Goal: Information Seeking & Learning: Learn about a topic

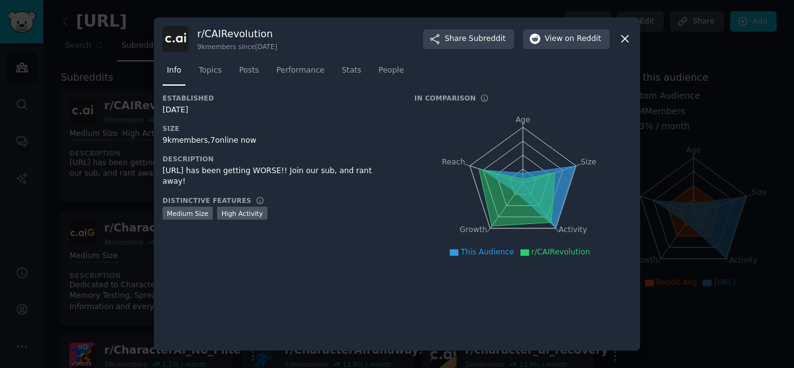
click at [397, 71] on nav "Info Topics Posts Performance Stats People" at bounding box center [397, 73] width 469 height 25
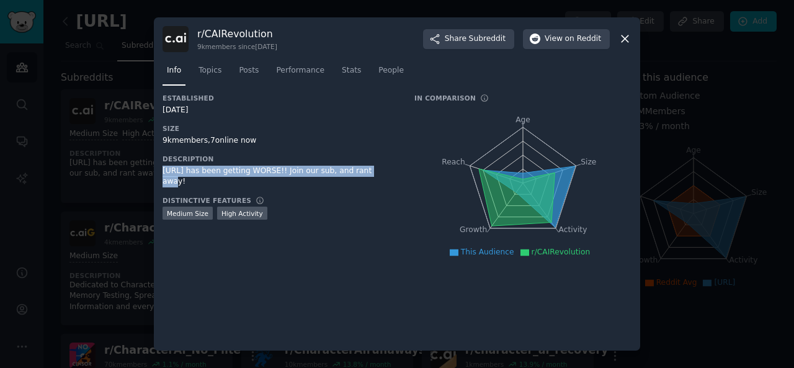
drag, startPoint x: 163, startPoint y: 169, endPoint x: 359, endPoint y: 166, distance: 196.8
click at [359, 166] on div "[URL] has been getting WORSE!! Join our sub, and rant away!" at bounding box center [280, 177] width 235 height 22
copy div "[URL] has been getting WORSE!! Join our sub, and rant away"
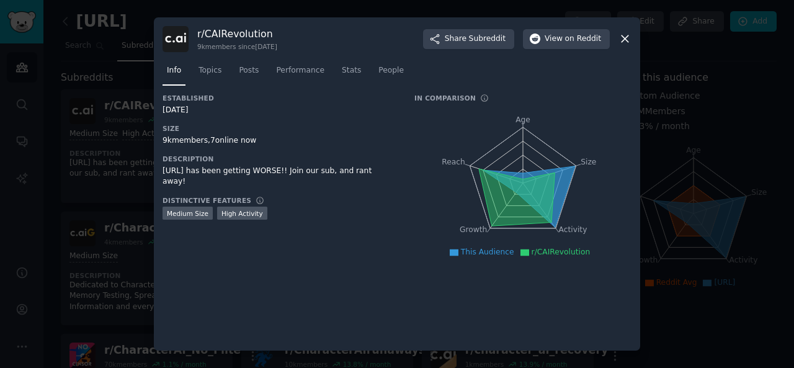
click at [361, 168] on div "[URL] has been getting WORSE!! Join our sub, and rant away!" at bounding box center [280, 177] width 235 height 22
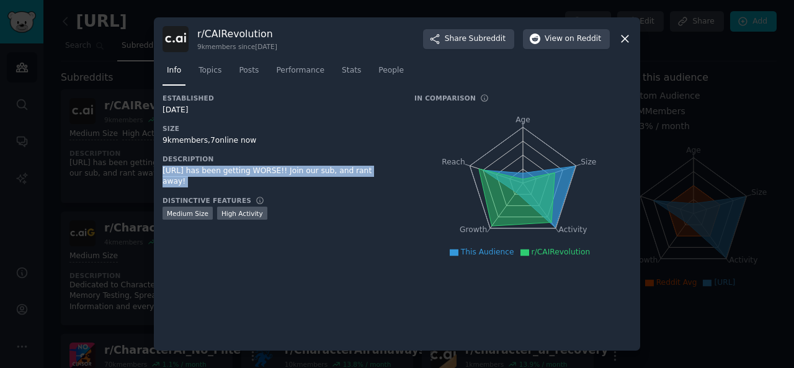
drag, startPoint x: 361, startPoint y: 168, endPoint x: 163, endPoint y: 167, distance: 198.6
click at [163, 167] on div "[URL] has been getting WORSE!! Join our sub, and rant away!" at bounding box center [280, 177] width 235 height 22
copy div "[URL] has been getting WORSE!! Join our sub, and rant away!"
click at [215, 65] on span "Topics" at bounding box center [210, 70] width 23 height 11
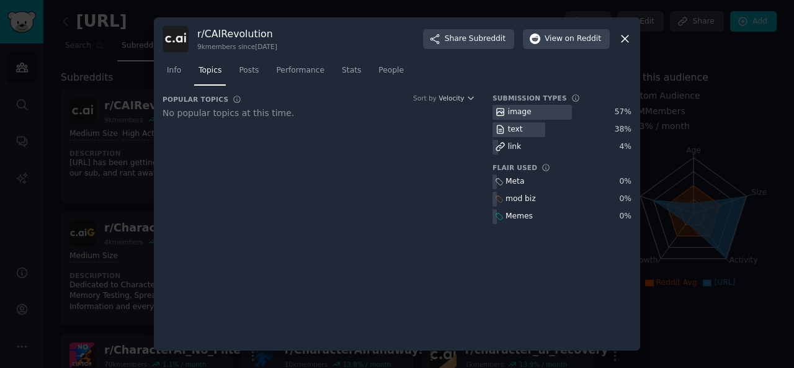
click at [248, 60] on div "Info Topics Posts Performance Stats People" at bounding box center [397, 73] width 469 height 42
click at [242, 73] on span "Posts" at bounding box center [249, 70] width 20 height 11
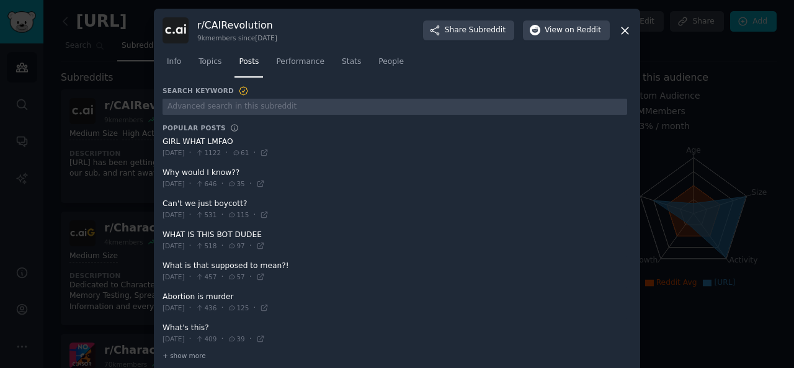
click at [160, 138] on div "r/ CAIRevolution 9k members since [DATE] Share Subreddit View on Reddit Info To…" at bounding box center [397, 192] width 487 height 366
copy div "GIRL WHAT LMFAO"
click at [163, 171] on span at bounding box center [395, 178] width 465 height 30
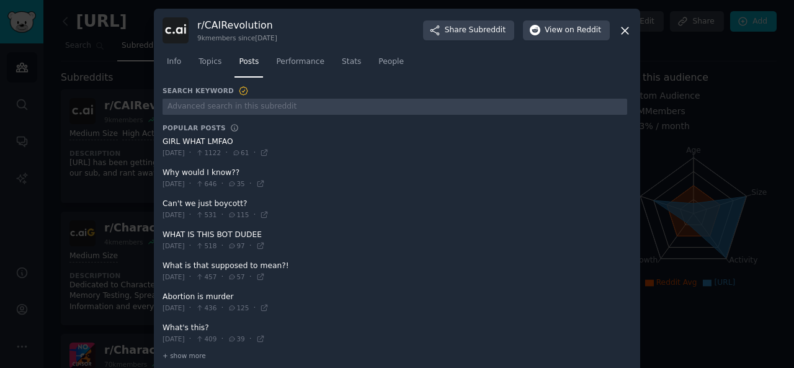
click at [163, 171] on span at bounding box center [395, 178] width 465 height 30
click at [163, 173] on span at bounding box center [395, 178] width 465 height 30
click at [163, 172] on span at bounding box center [395, 178] width 465 height 30
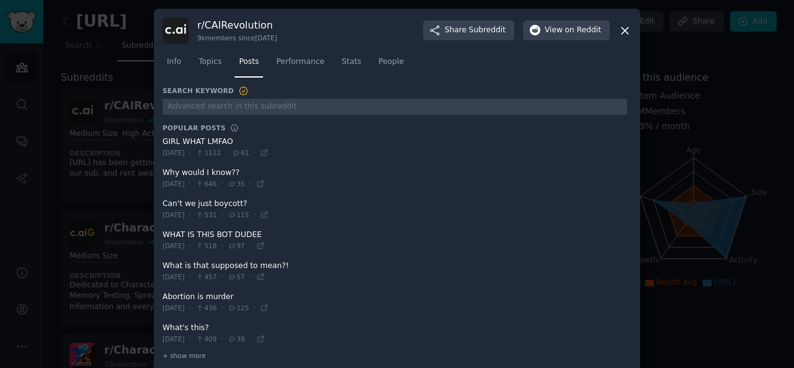
click at [163, 172] on span at bounding box center [395, 178] width 465 height 30
click at [159, 171] on div "r/ CAIRevolution 9k members since [DATE] Share Subreddit View on Reddit Info To…" at bounding box center [397, 192] width 487 height 366
copy span "Why would I know??"
click at [159, 202] on div "r/ CAIRevolution 9k members since [DATE] Share Subreddit View on Reddit Info To…" at bounding box center [397, 192] width 487 height 366
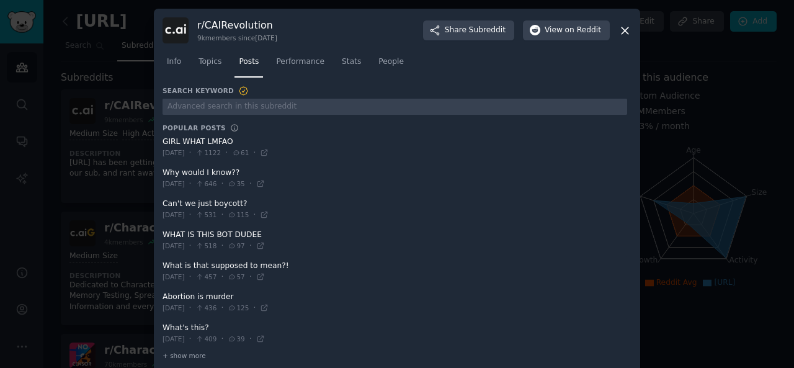
click at [159, 202] on div "r/ CAIRevolution 9k members since [DATE] Share Subreddit View on Reddit Info To…" at bounding box center [397, 192] width 487 height 366
copy span "Can't we just boycott?"
click at [209, 70] on link "Topics" at bounding box center [210, 64] width 32 height 25
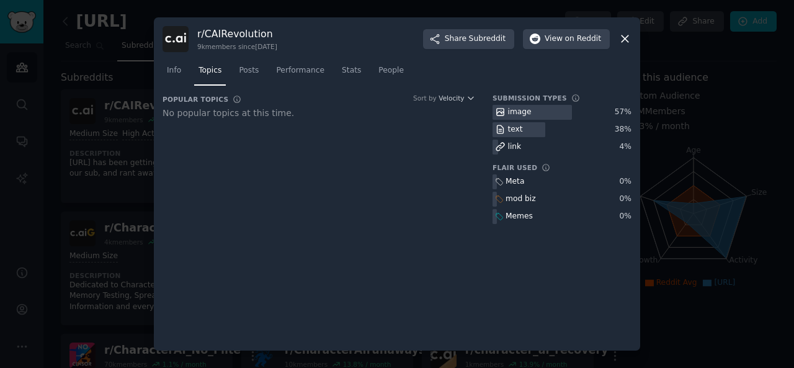
click at [628, 32] on icon at bounding box center [625, 38] width 13 height 13
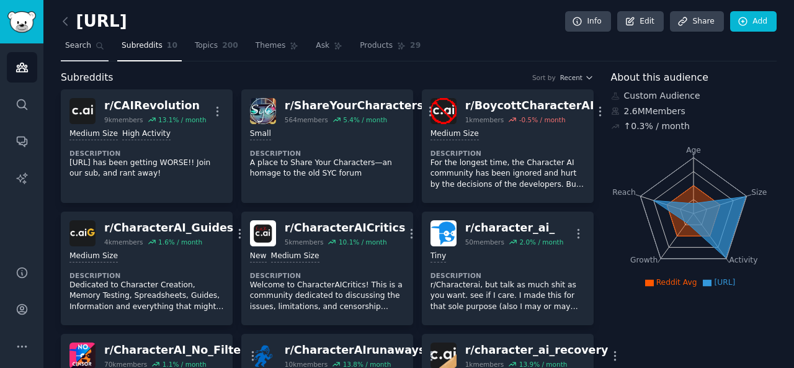
click at [88, 42] on link "Search" at bounding box center [85, 48] width 48 height 25
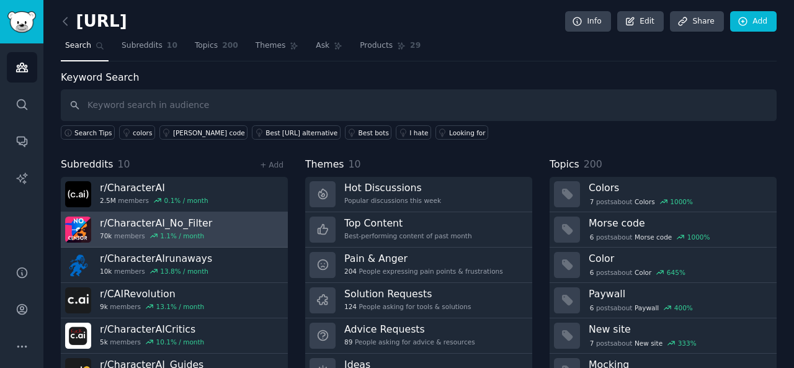
scroll to position [22, 0]
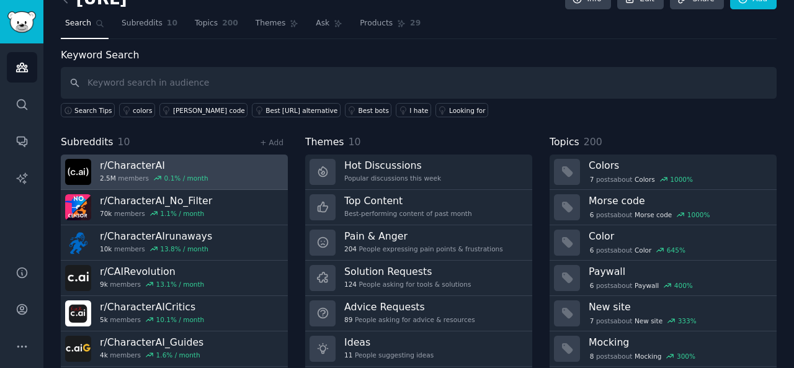
click at [120, 174] on div "2.5M members 0.1 % / month" at bounding box center [154, 178] width 109 height 9
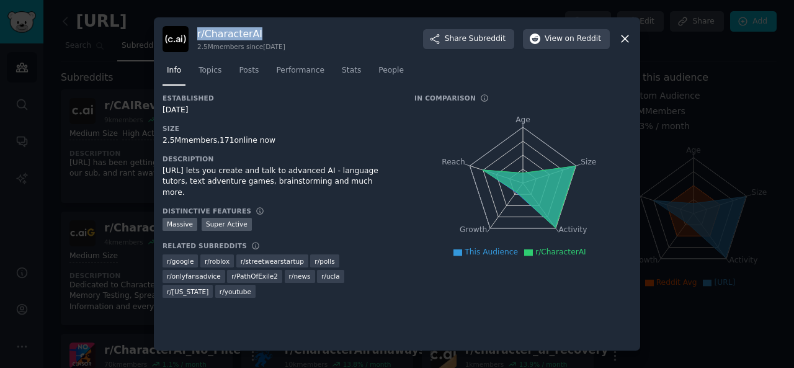
drag, startPoint x: 197, startPoint y: 32, endPoint x: 276, endPoint y: 25, distance: 78.5
click at [276, 25] on div "r/ CharacterAI 2.5M members since [DATE] Share Subreddit View on Reddit Info To…" at bounding box center [397, 184] width 487 height 334
copy h3 "r/ CharacterAI"
click at [196, 38] on div "r/ CharacterAI 2.5M members since [DATE] Share Subreddit View on Reddit" at bounding box center [397, 39] width 469 height 26
click at [196, 34] on div "r/ CharacterAI 2.5M members since [DATE] Share Subreddit View on Reddit" at bounding box center [397, 39] width 469 height 26
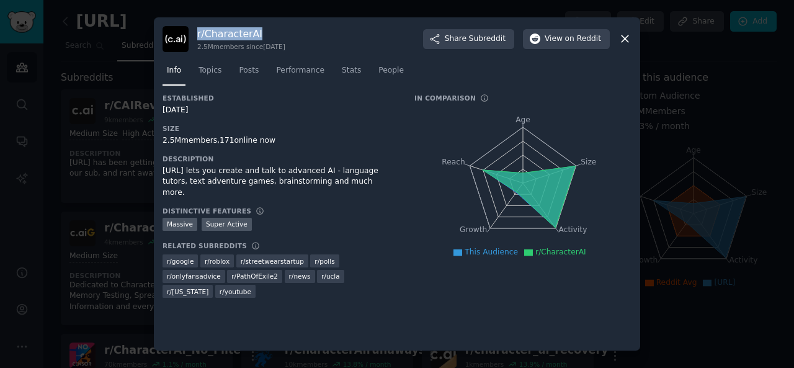
drag, startPoint x: 196, startPoint y: 34, endPoint x: 257, endPoint y: 29, distance: 61.0
click at [257, 29] on div "r/ CharacterAI 2.5M members since [DATE] Share Subreddit View on Reddit" at bounding box center [397, 39] width 469 height 26
copy h3 "r/ CharacterAI"
click at [481, 34] on span "Subreddit" at bounding box center [487, 39] width 37 height 11
drag, startPoint x: 162, startPoint y: 168, endPoint x: 343, endPoint y: 181, distance: 181.1
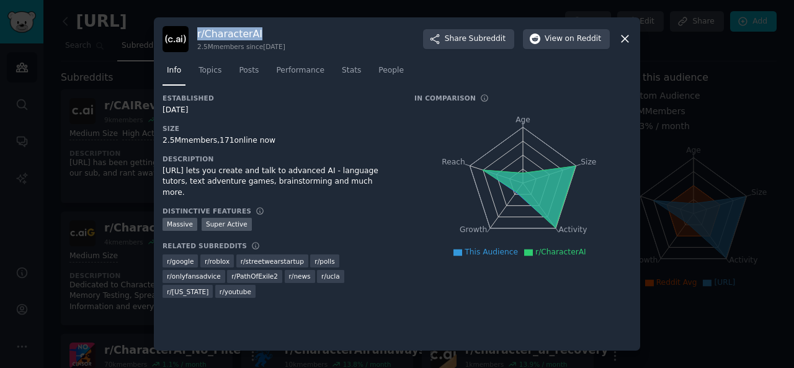
click at [343, 181] on div "r/ CharacterAI 2.5M members since [DATE] Share Subreddit View on Reddit Info To…" at bounding box center [397, 184] width 487 height 334
copy div "[URL] lets you create and talk to advanced AI - language tutors, text adventure…"
click at [204, 63] on link "Topics" at bounding box center [210, 73] width 32 height 25
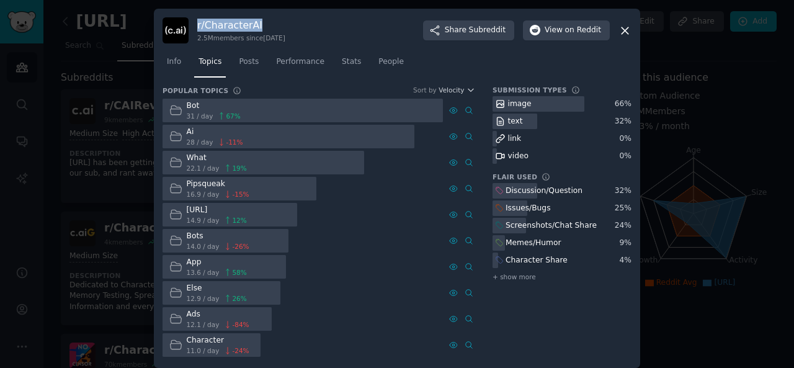
scroll to position [8, 0]
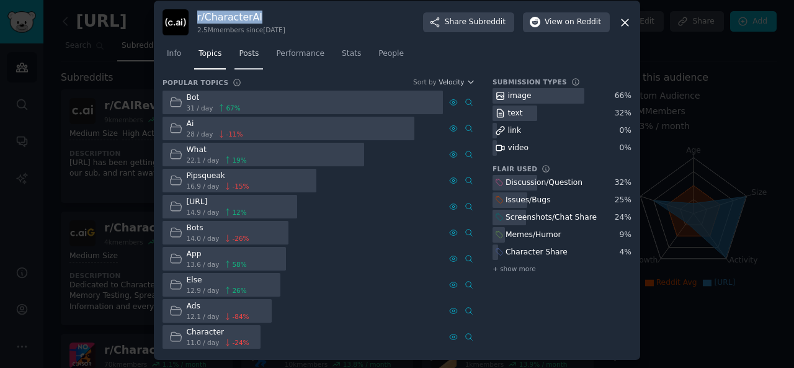
click at [251, 57] on span "Posts" at bounding box center [249, 53] width 20 height 11
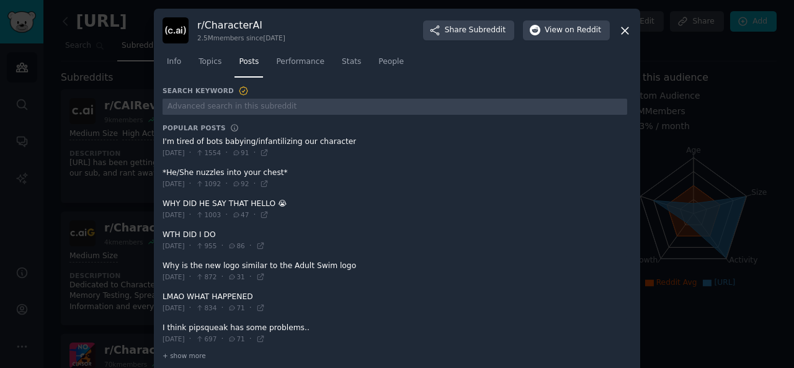
click at [160, 141] on div "r/ CharacterAI 2.5M members since [DATE] Share Subreddit View on Reddit Info To…" at bounding box center [397, 192] width 487 height 366
copy span "I'm tired of bots babying/infantilizing our character"
click at [159, 171] on div "r/ CharacterAI 2.5M members since [DATE] Share Subreddit View on Reddit Info To…" at bounding box center [397, 192] width 487 height 366
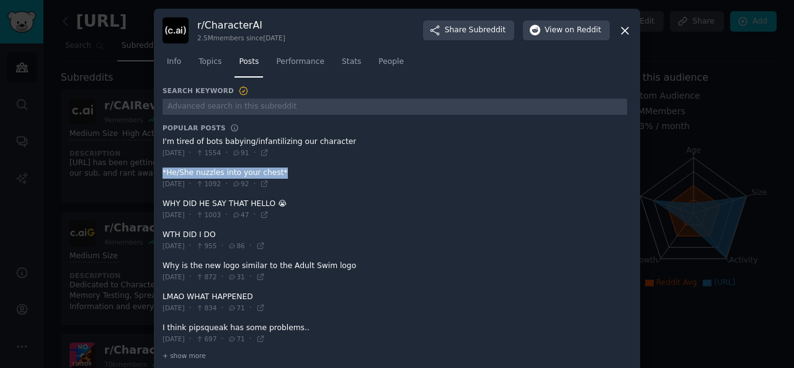
copy span "*He/She nuzzles into your chest*"
click at [163, 204] on span at bounding box center [395, 209] width 465 height 30
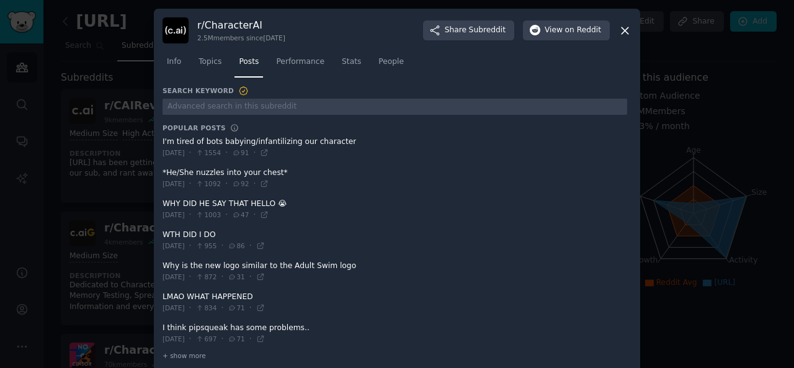
click at [163, 203] on span at bounding box center [395, 209] width 465 height 30
click at [163, 196] on span at bounding box center [395, 209] width 465 height 30
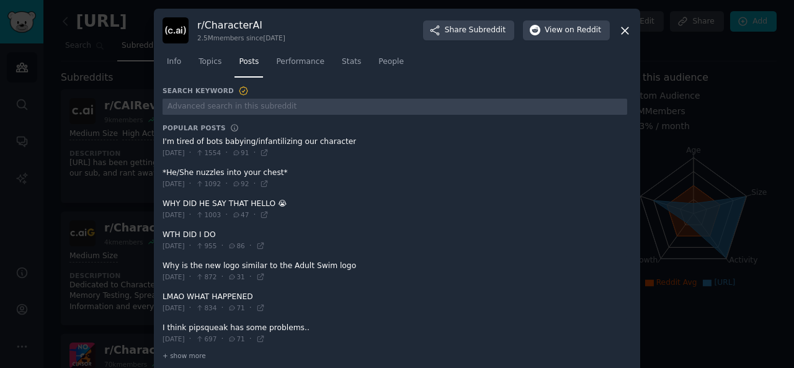
click at [163, 199] on span at bounding box center [395, 209] width 465 height 30
click at [159, 200] on div "r/ CharacterAI 2.5M members since [DATE] Share Subreddit View on Reddit Info To…" at bounding box center [397, 192] width 487 height 366
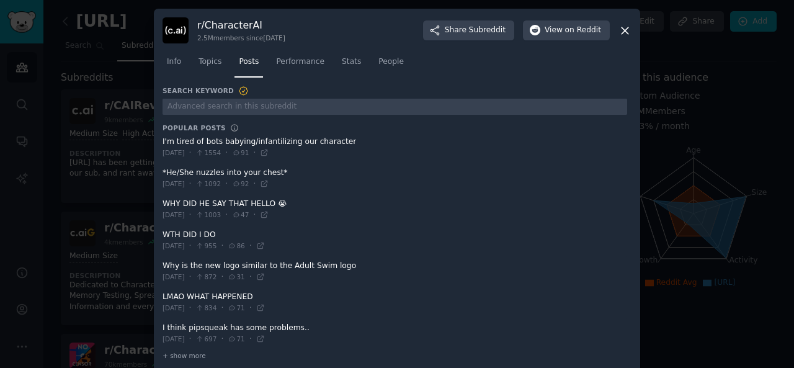
click at [163, 234] on span at bounding box center [395, 240] width 465 height 30
click at [165, 235] on span at bounding box center [395, 240] width 465 height 30
click at [625, 30] on icon at bounding box center [625, 30] width 13 height 13
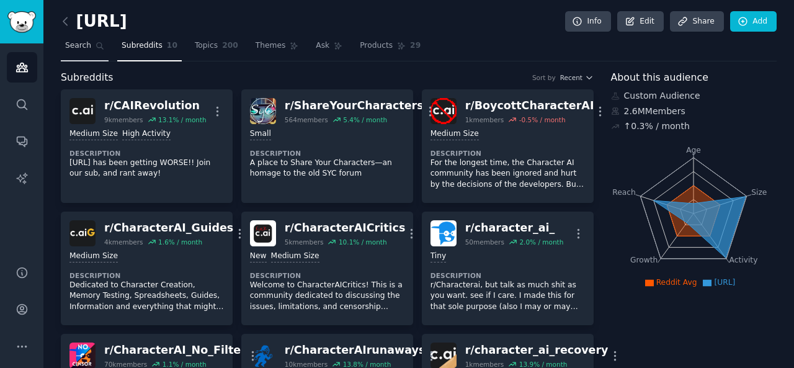
click at [92, 50] on link "Search" at bounding box center [85, 48] width 48 height 25
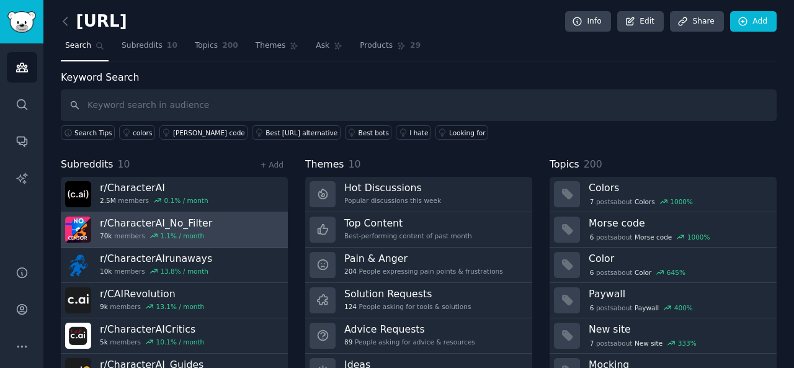
click at [140, 226] on h3 "r/ CharacterAI_No_Filter" at bounding box center [156, 223] width 112 height 13
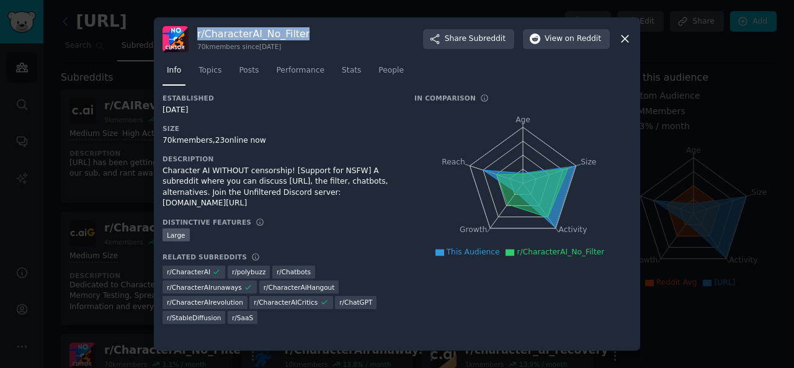
drag, startPoint x: 196, startPoint y: 32, endPoint x: 307, endPoint y: 29, distance: 110.5
click at [307, 29] on div "r/ CharacterAI_No_Filter 70k members since [DATE] Share Subreddit View on Reddit" at bounding box center [397, 39] width 469 height 26
click at [497, 41] on span "Subreddit" at bounding box center [487, 39] width 37 height 11
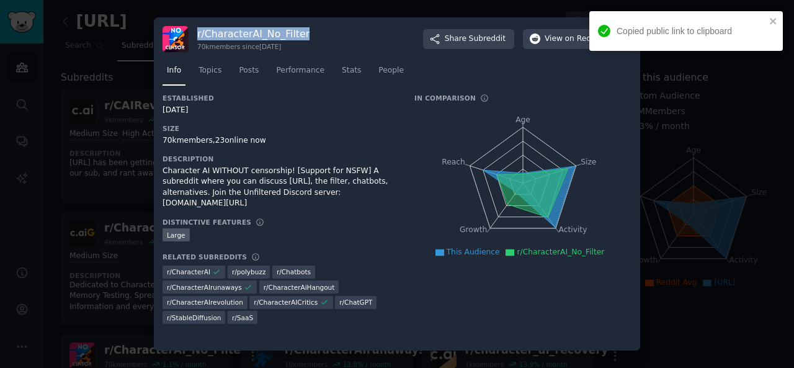
drag, startPoint x: 163, startPoint y: 171, endPoint x: 343, endPoint y: 194, distance: 181.5
click at [343, 194] on div "Character AI WITHOUT censorship! [Support for NSFW] A subreddit where you can d…" at bounding box center [280, 187] width 235 height 43
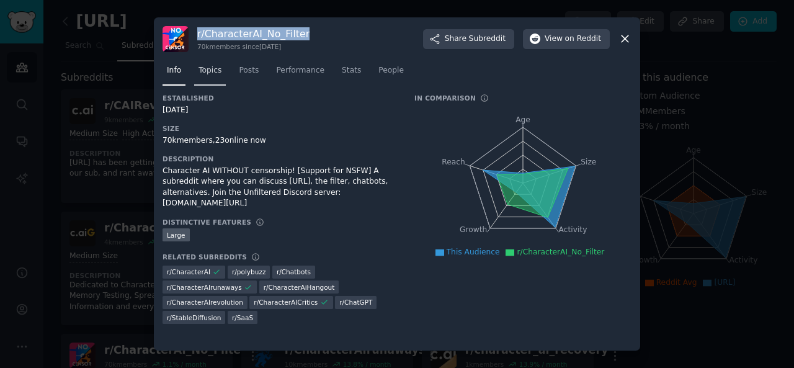
click at [209, 73] on span "Topics" at bounding box center [210, 70] width 23 height 11
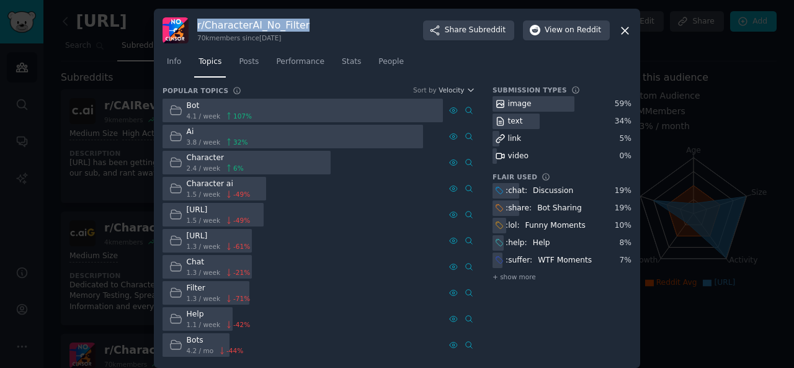
scroll to position [8, 0]
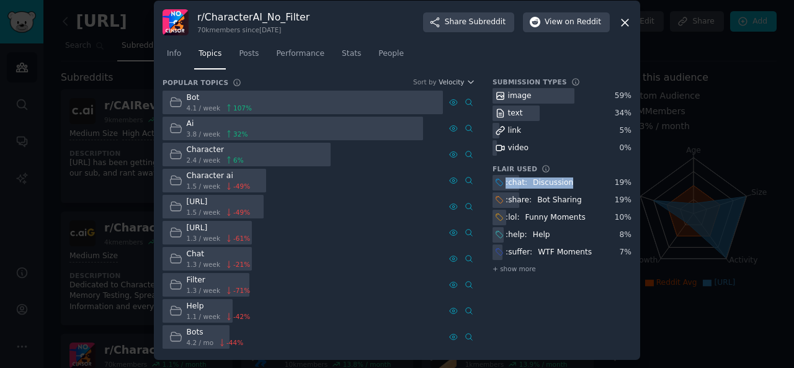
drag, startPoint x: 505, startPoint y: 182, endPoint x: 560, endPoint y: 182, distance: 55.2
click at [560, 182] on div ":chat:⠀Discussion" at bounding box center [540, 182] width 68 height 11
drag, startPoint x: 504, startPoint y: 199, endPoint x: 567, endPoint y: 199, distance: 63.3
click at [567, 199] on div ":share:⠀Bot Sharing" at bounding box center [538, 200] width 91 height 16
click at [503, 215] on div ":lol:⠀Funny Moments" at bounding box center [540, 218] width 95 height 16
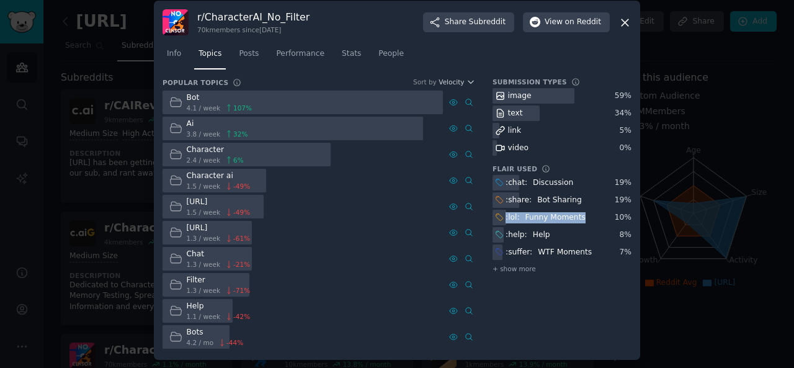
drag, startPoint x: 503, startPoint y: 215, endPoint x: 568, endPoint y: 219, distance: 65.9
click at [568, 219] on div ":lol:⠀Funny Moments" at bounding box center [540, 218] width 95 height 16
drag, startPoint x: 503, startPoint y: 235, endPoint x: 543, endPoint y: 233, distance: 40.4
click at [543, 233] on div ":help:⠀Help" at bounding box center [523, 235] width 60 height 16
click at [503, 233] on div ":help:⠀Help" at bounding box center [523, 235] width 60 height 16
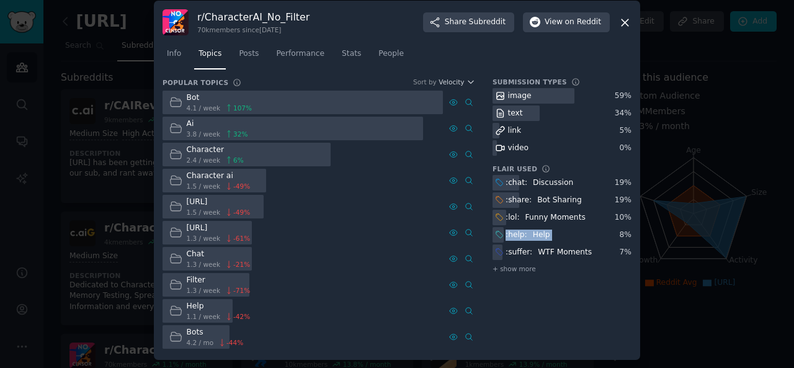
drag, startPoint x: 503, startPoint y: 233, endPoint x: 541, endPoint y: 233, distance: 38.5
click at [541, 233] on div ":help:⠀Help" at bounding box center [523, 235] width 60 height 16
drag, startPoint x: 501, startPoint y: 250, endPoint x: 582, endPoint y: 249, distance: 80.7
click at [582, 249] on div ":suffer:⠀WTF Moments" at bounding box center [544, 253] width 102 height 16
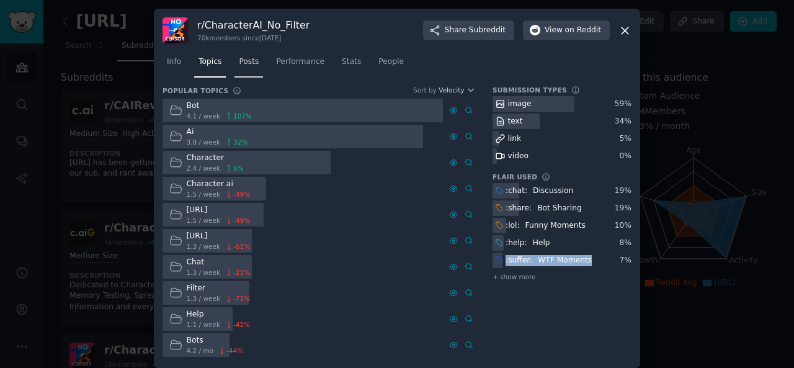
click at [240, 60] on span "Posts" at bounding box center [249, 61] width 20 height 11
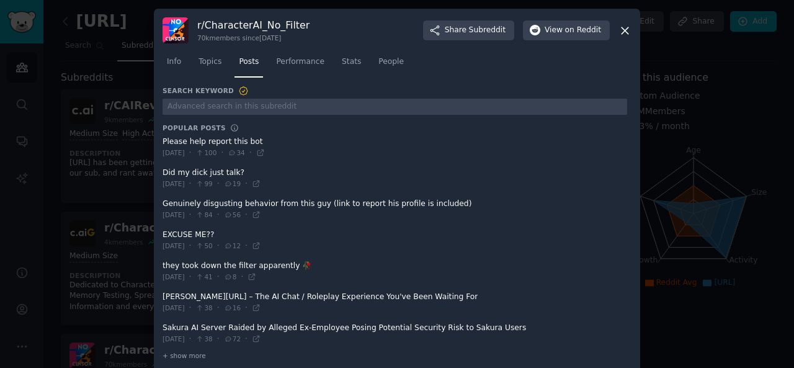
click at [161, 140] on div "r/ CharacterAI_No_Filter 70k members since [DATE] Share Subreddit View on Reddi…" at bounding box center [397, 192] width 487 height 366
click at [163, 140] on span at bounding box center [395, 147] width 465 height 30
click at [163, 142] on span at bounding box center [395, 147] width 465 height 30
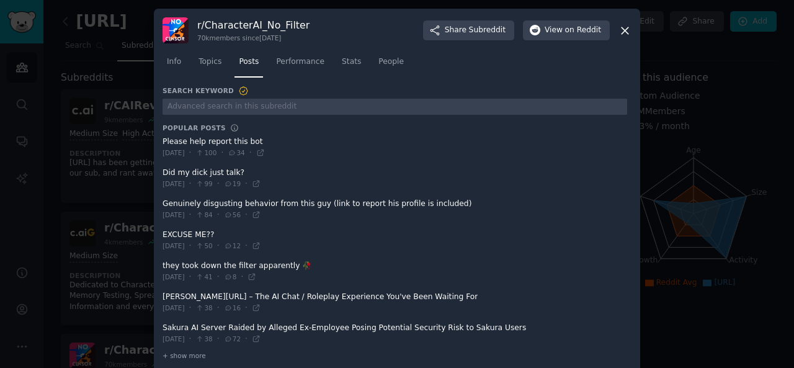
click at [163, 140] on span at bounding box center [395, 147] width 465 height 30
click at [159, 140] on div "r/ CharacterAI_No_Filter 70k members since [DATE] Share Subreddit View on Reddi…" at bounding box center [397, 192] width 487 height 366
click at [159, 202] on div "r/ CharacterAI_No_Filter 70k members since [DATE] Share Subreddit View on Reddi…" at bounding box center [397, 192] width 487 height 366
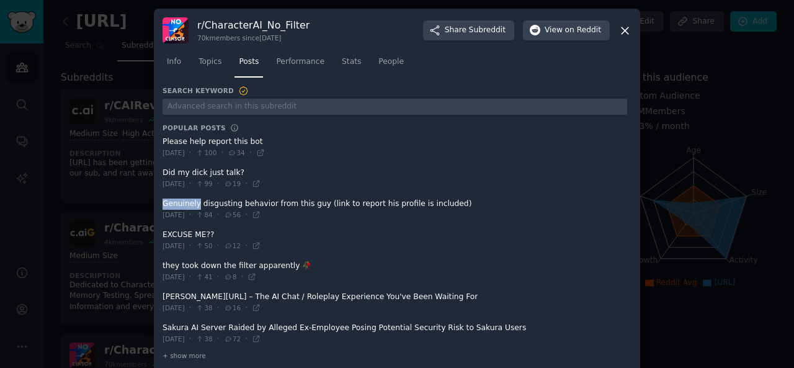
click at [159, 202] on div "r/ CharacterAI_No_Filter 70k members since [DATE] Share Subreddit View on Reddi…" at bounding box center [397, 192] width 487 height 366
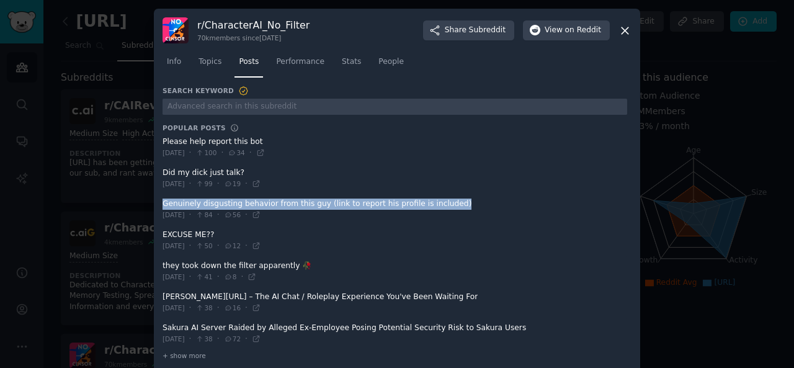
scroll to position [14, 0]
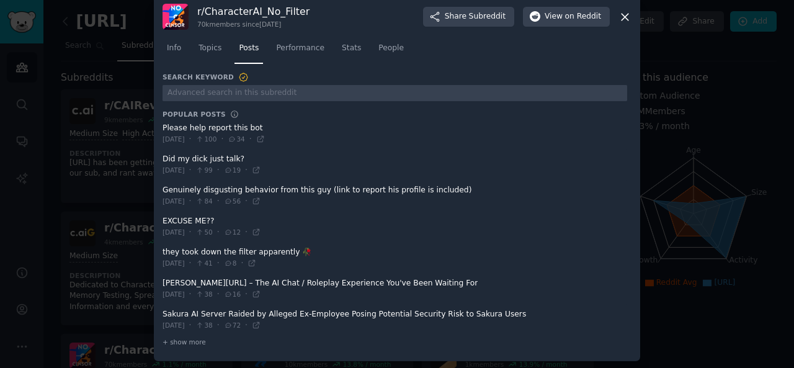
click at [159, 251] on div "r/ CharacterAI_No_Filter 70k members since [DATE] Share Subreddit View on Reddi…" at bounding box center [397, 178] width 487 height 366
click at [620, 22] on icon at bounding box center [625, 17] width 13 height 13
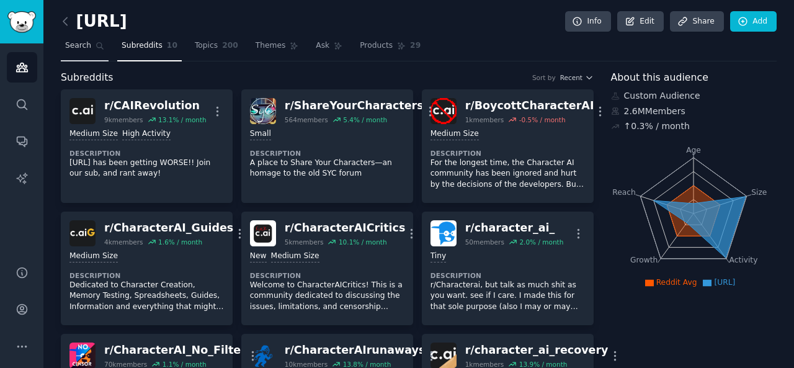
click at [88, 45] on link "Search" at bounding box center [85, 48] width 48 height 25
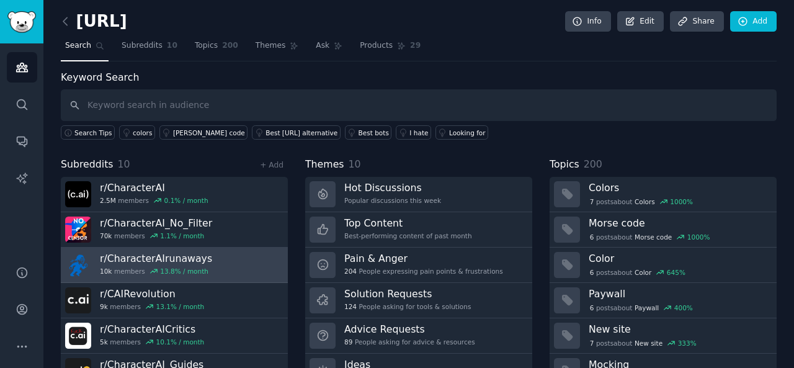
click at [140, 258] on h3 "r/ CharacterAIrunaways" at bounding box center [156, 258] width 112 height 13
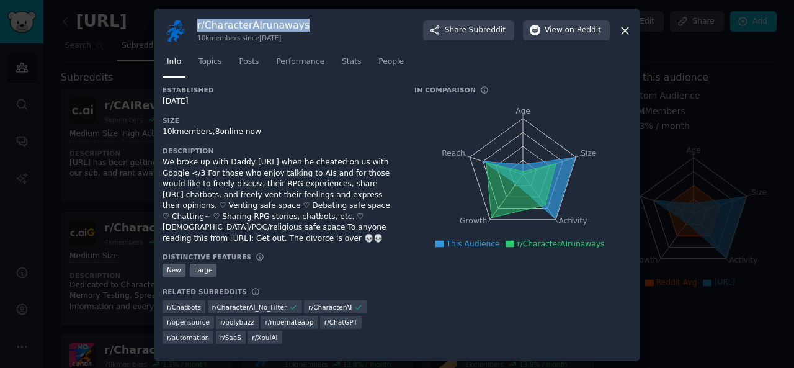
drag, startPoint x: 195, startPoint y: 28, endPoint x: 307, endPoint y: 24, distance: 111.8
click at [307, 24] on div "r/ CharacterAIrunaways 10k members since [DATE] Share Subreddit View on Reddit" at bounding box center [397, 30] width 469 height 26
click at [444, 367] on div at bounding box center [397, 184] width 794 height 368
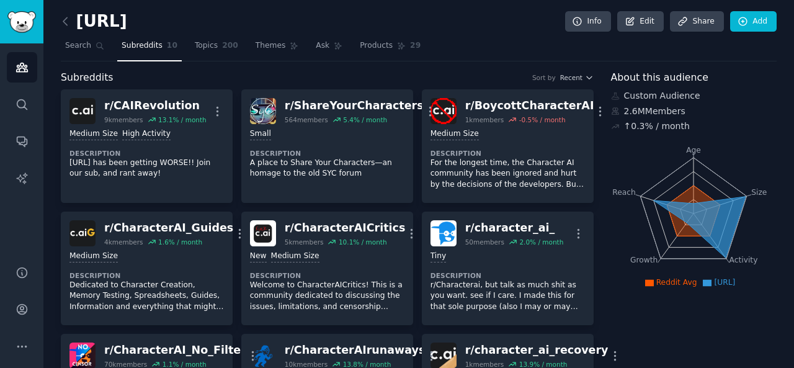
drag, startPoint x: 444, startPoint y: 367, endPoint x: 632, endPoint y: 196, distance: 254.4
click at [74, 39] on link "Search" at bounding box center [85, 48] width 48 height 25
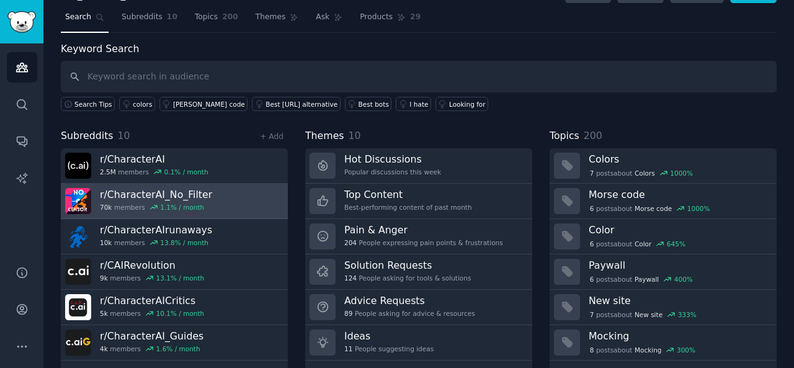
scroll to position [30, 0]
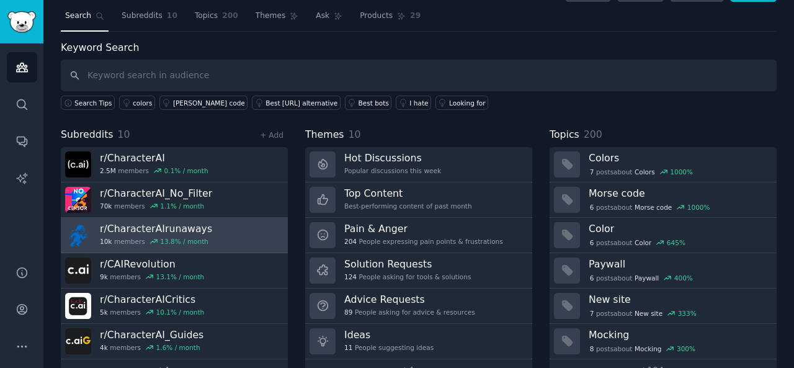
click at [151, 240] on icon at bounding box center [154, 242] width 7 height 4
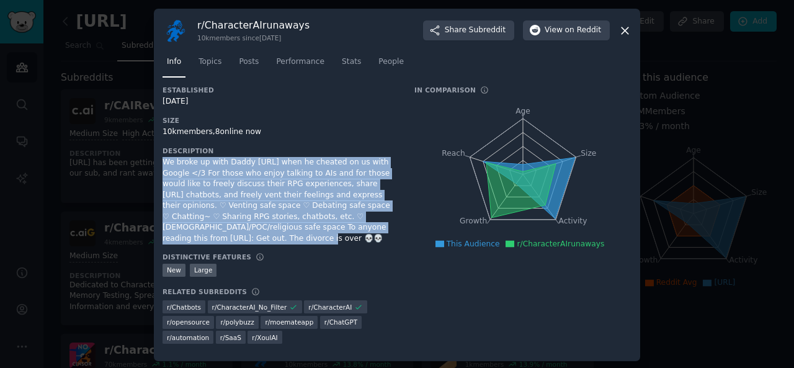
drag, startPoint x: 162, startPoint y: 164, endPoint x: 321, endPoint y: 233, distance: 173.7
click at [321, 233] on div "r/ CharacterAIrunaways 10k members since [DATE] Share Subreddit View on Reddit …" at bounding box center [397, 185] width 487 height 352
click at [204, 60] on link "Topics" at bounding box center [210, 64] width 32 height 25
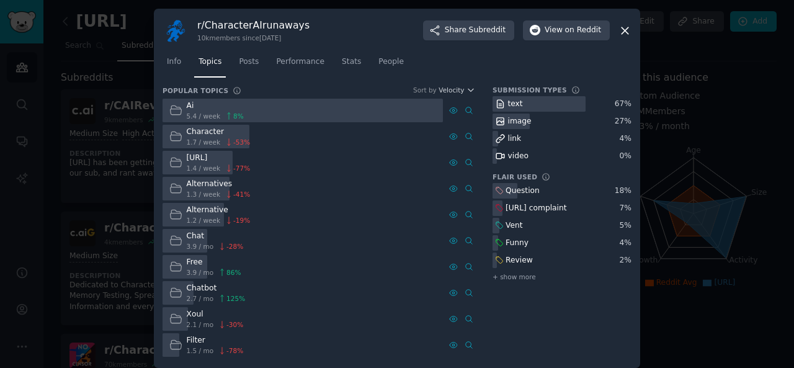
scroll to position [8, 0]
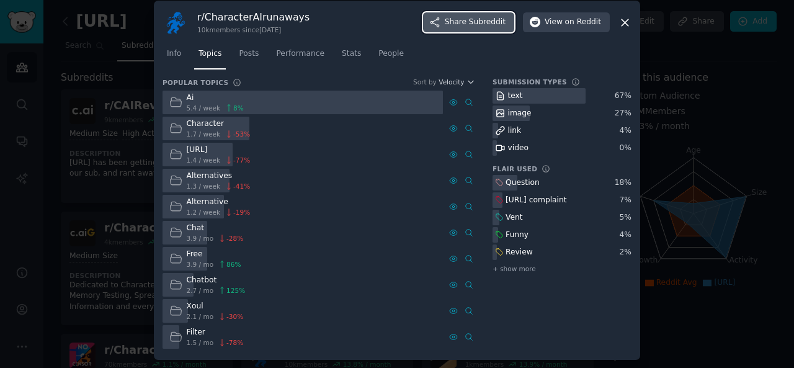
click at [460, 25] on span "Share Subreddit" at bounding box center [475, 22] width 61 height 11
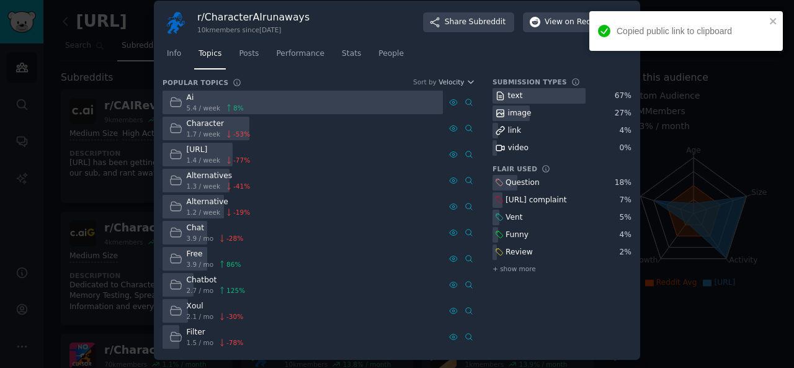
click at [513, 167] on h3 "Flair Used" at bounding box center [515, 168] width 45 height 9
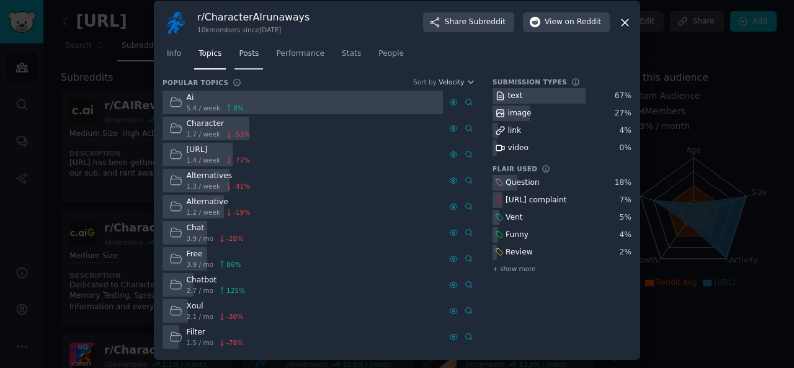
click at [239, 57] on span "Posts" at bounding box center [249, 53] width 20 height 11
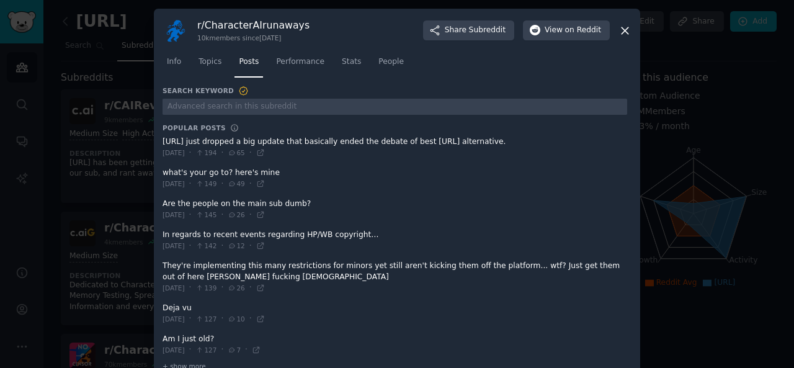
click at [163, 139] on span at bounding box center [395, 147] width 465 height 30
click at [159, 141] on div "r/ CharacterAIrunaways 10k members since [DATE] Share Subreddit View on Reddit …" at bounding box center [397, 197] width 487 height 377
click at [159, 173] on div "r/ CharacterAIrunaways 10k members since [DATE] Share Subreddit View on Reddit …" at bounding box center [397, 197] width 487 height 377
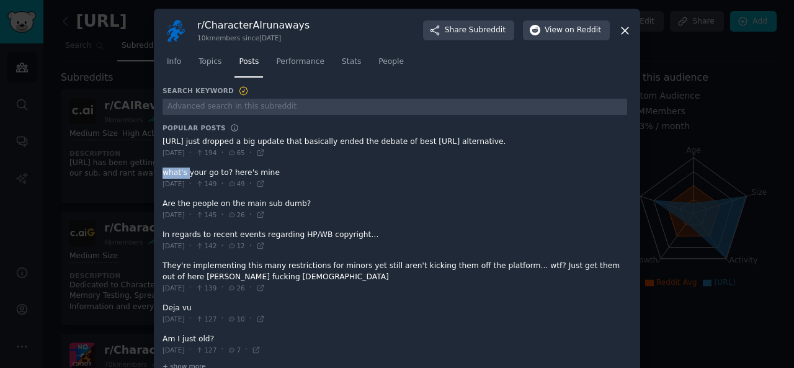
click at [159, 173] on div "r/ CharacterAIrunaways 10k members since [DATE] Share Subreddit View on Reddit …" at bounding box center [397, 197] width 487 height 377
click at [160, 203] on div "r/ CharacterAIrunaways 10k members since [DATE] Share Subreddit View on Reddit …" at bounding box center [397, 197] width 487 height 377
click at [160, 234] on div "r/ CharacterAIrunaways 10k members since [DATE] Share Subreddit View on Reddit …" at bounding box center [397, 197] width 487 height 377
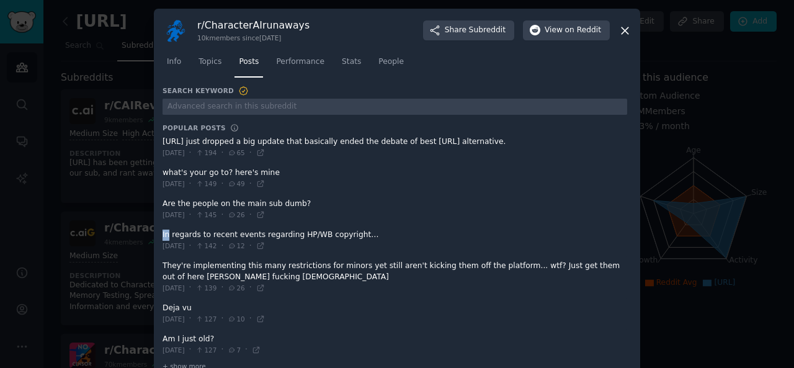
click at [160, 234] on div "r/ CharacterAIrunaways 10k members since [DATE] Share Subreddit View on Reddit …" at bounding box center [397, 197] width 487 height 377
click at [169, 246] on span "[DATE]" at bounding box center [174, 245] width 22 height 9
click at [623, 29] on icon at bounding box center [625, 30] width 13 height 13
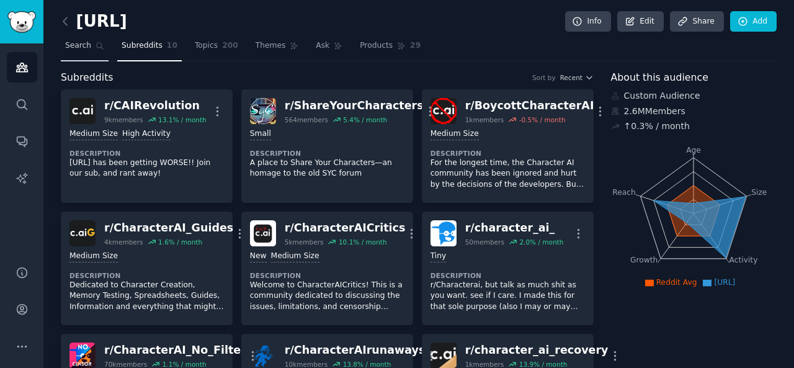
click at [91, 45] on link "Search" at bounding box center [85, 48] width 48 height 25
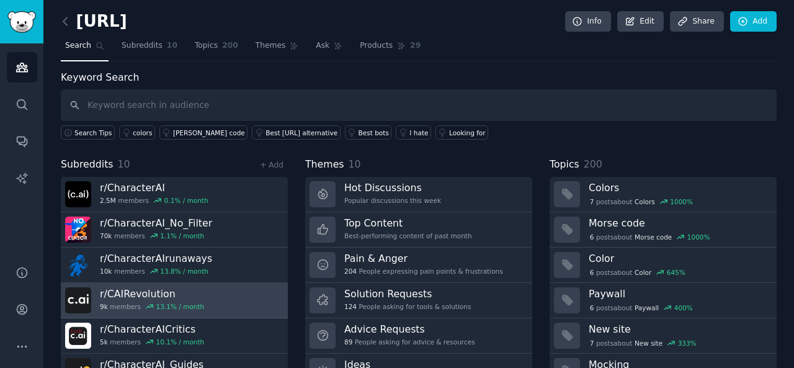
click at [135, 289] on h3 "r/ CAIRevolution" at bounding box center [152, 293] width 104 height 13
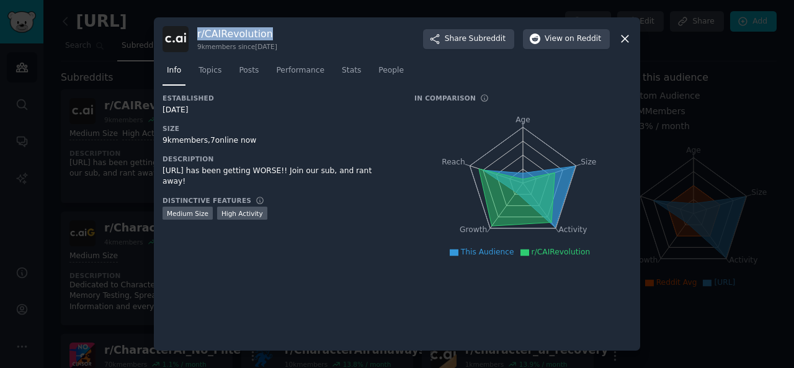
drag, startPoint x: 196, startPoint y: 33, endPoint x: 268, endPoint y: 35, distance: 72.0
click at [268, 35] on div "r/ CAIRevolution 9k members since [DATE] Share Subreddit View on Reddit" at bounding box center [397, 39] width 469 height 26
click at [460, 32] on button "Share Subreddit" at bounding box center [468, 39] width 91 height 20
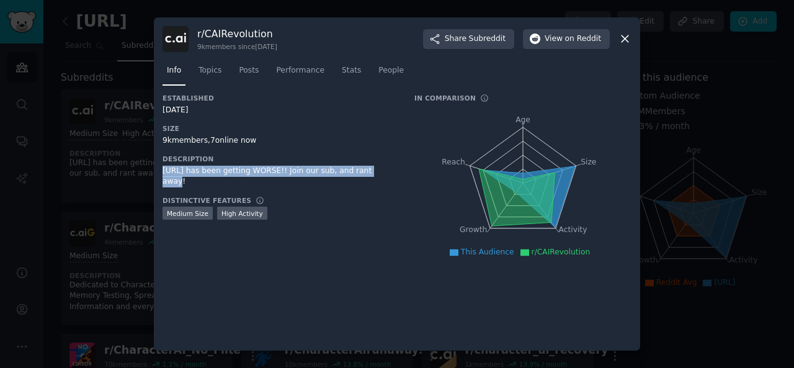
drag, startPoint x: 159, startPoint y: 170, endPoint x: 364, endPoint y: 171, distance: 204.2
click at [364, 171] on div "r/ CAIRevolution 9k members since [DATE] Share Subreddit View on Reddit Info To…" at bounding box center [397, 184] width 487 height 334
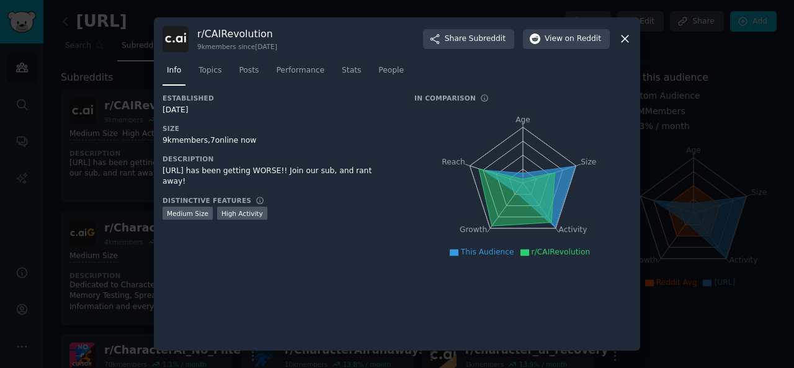
click at [379, 95] on h3 "Established" at bounding box center [280, 98] width 235 height 9
click at [211, 67] on span "Topics" at bounding box center [210, 70] width 23 height 11
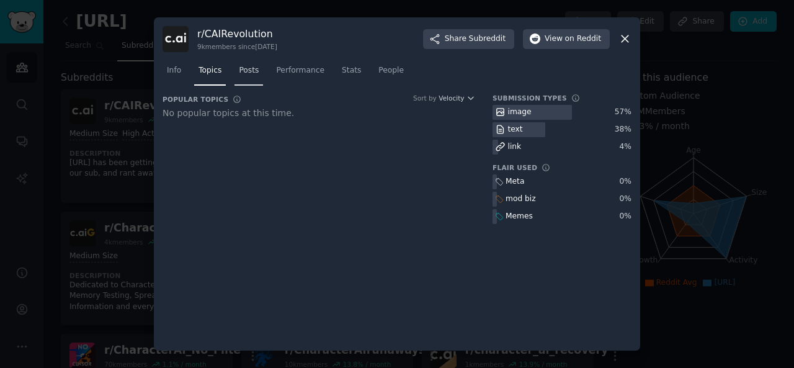
click at [246, 70] on span "Posts" at bounding box center [249, 70] width 20 height 11
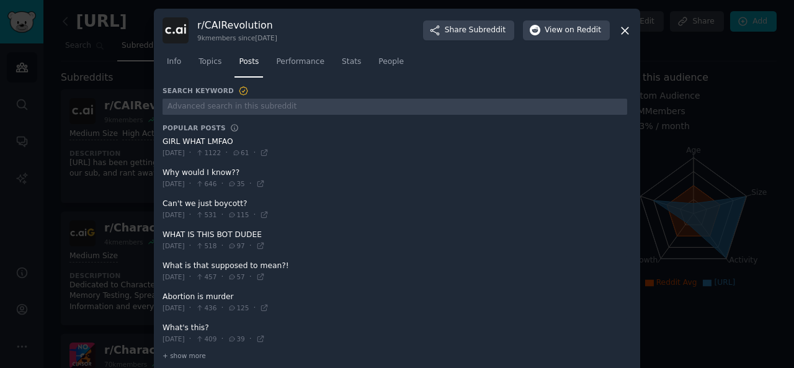
click at [160, 138] on div "r/ CAIRevolution 9k members since [DATE] Share Subreddit View on Reddit Info To…" at bounding box center [397, 192] width 487 height 366
click at [160, 172] on div "r/ CAIRevolution 9k members since [DATE] Share Subreddit View on Reddit Info To…" at bounding box center [397, 192] width 487 height 366
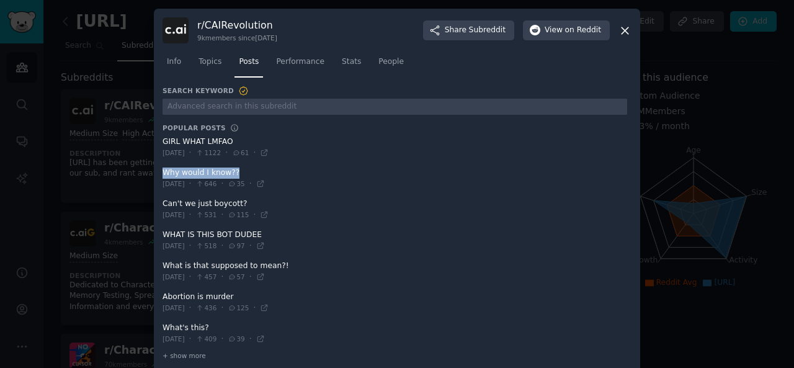
click at [160, 172] on div "r/ CAIRevolution 9k members since [DATE] Share Subreddit View on Reddit Info To…" at bounding box center [397, 192] width 487 height 366
click at [163, 206] on span at bounding box center [395, 209] width 465 height 30
click at [163, 204] on span at bounding box center [395, 209] width 465 height 30
click at [160, 202] on div "r/ CAIRevolution 9k members since [DATE] Share Subreddit View on Reddit Info To…" at bounding box center [397, 192] width 487 height 366
click at [158, 201] on div "r/ CAIRevolution 9k members since [DATE] Share Subreddit View on Reddit Info To…" at bounding box center [397, 192] width 487 height 366
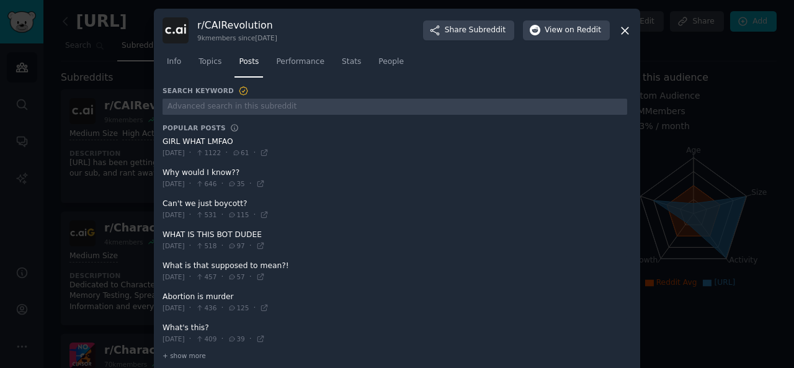
click at [159, 201] on div "r/ CAIRevolution 9k members since [DATE] Share Subreddit View on Reddit Info To…" at bounding box center [397, 192] width 487 height 366
click at [626, 28] on icon at bounding box center [625, 30] width 7 height 7
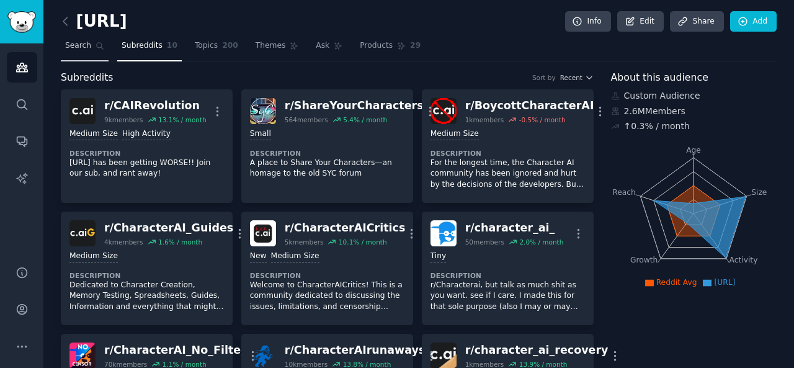
click at [78, 36] on link "Search" at bounding box center [85, 48] width 48 height 25
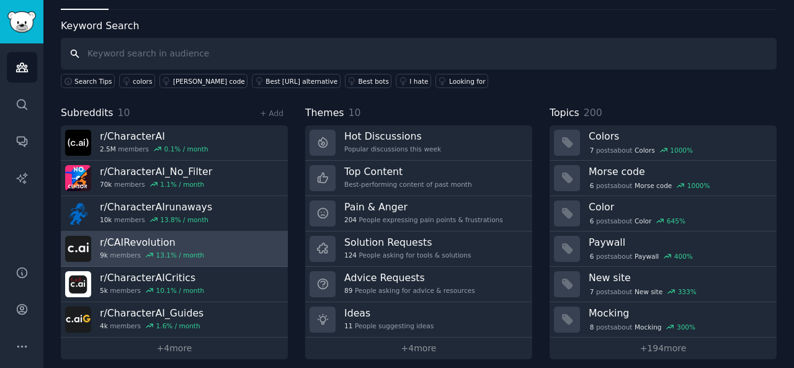
scroll to position [57, 0]
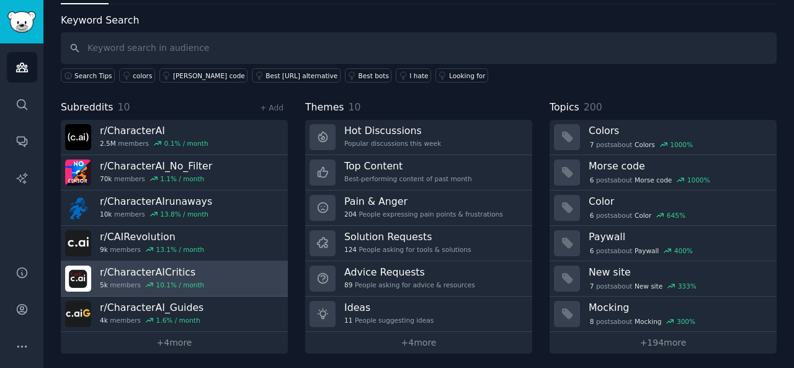
click at [161, 275] on h3 "r/ CharacterAICritics" at bounding box center [152, 272] width 104 height 13
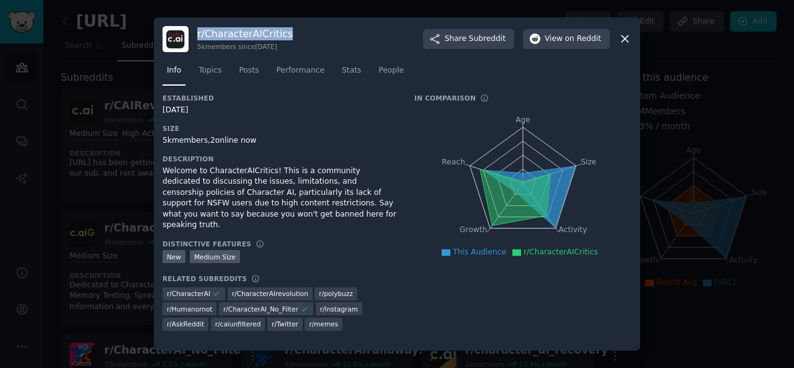
drag, startPoint x: 198, startPoint y: 33, endPoint x: 286, endPoint y: 35, distance: 88.2
click at [286, 35] on div "r/ CharacterAICritics 5k members since [DATE] Share Subreddit View on Reddit" at bounding box center [397, 39] width 469 height 26
click at [473, 33] on button "Share Subreddit" at bounding box center [468, 39] width 91 height 20
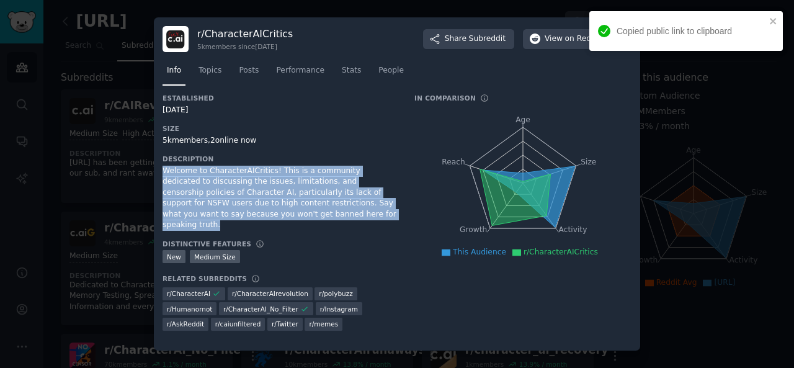
drag, startPoint x: 163, startPoint y: 168, endPoint x: 248, endPoint y: 210, distance: 95.2
click at [248, 210] on div "Welcome to CharacterAICritics! This is a community dedicated to discussing the …" at bounding box center [280, 198] width 235 height 65
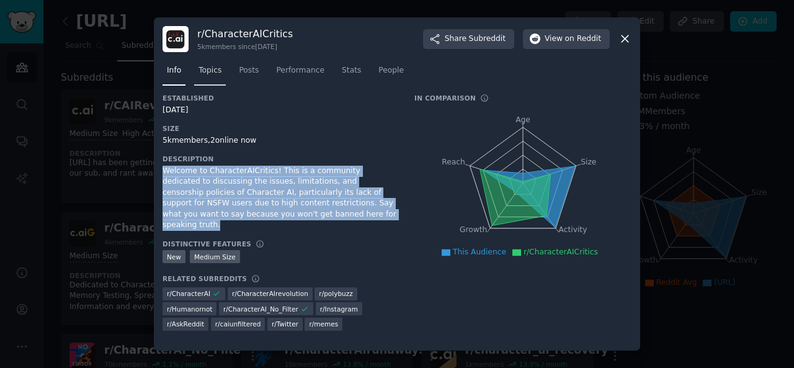
click at [217, 70] on span "Topics" at bounding box center [210, 70] width 23 height 11
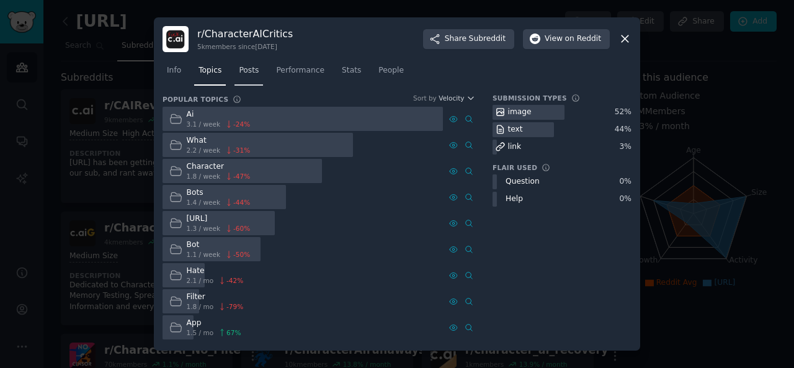
click at [241, 73] on span "Posts" at bounding box center [249, 70] width 20 height 11
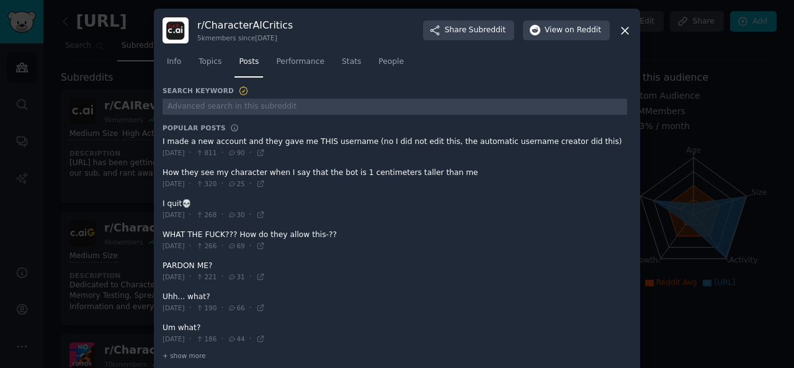
click at [159, 141] on div "r/ CharacterAICritics 5k members since [DATE] Share Subreddit View on Reddit In…" at bounding box center [397, 192] width 487 height 366
click at [159, 167] on div "r/ CharacterAICritics 5k members since [DATE] Share Subreddit View on Reddit In…" at bounding box center [397, 192] width 487 height 366
click at [159, 169] on div "r/ CharacterAICritics 5k members since [DATE] Share Subreddit View on Reddit In…" at bounding box center [397, 192] width 487 height 366
click at [160, 171] on div "r/ CharacterAICritics 5k members since [DATE] Share Subreddit View on Reddit In…" at bounding box center [397, 192] width 487 height 366
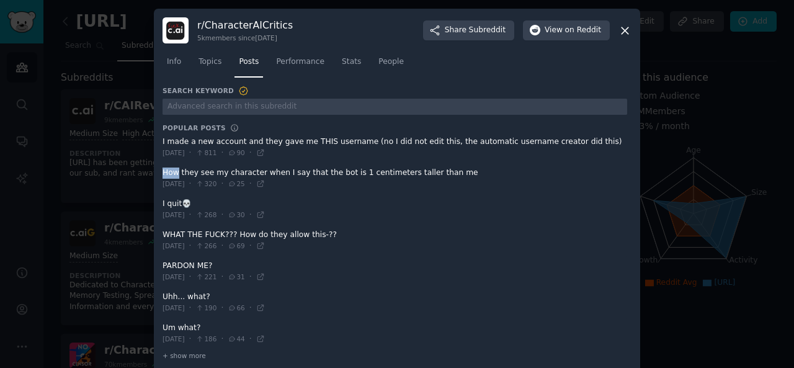
click at [160, 171] on div "r/ CharacterAICritics 5k members since [DATE] Share Subreddit View on Reddit In…" at bounding box center [397, 192] width 487 height 366
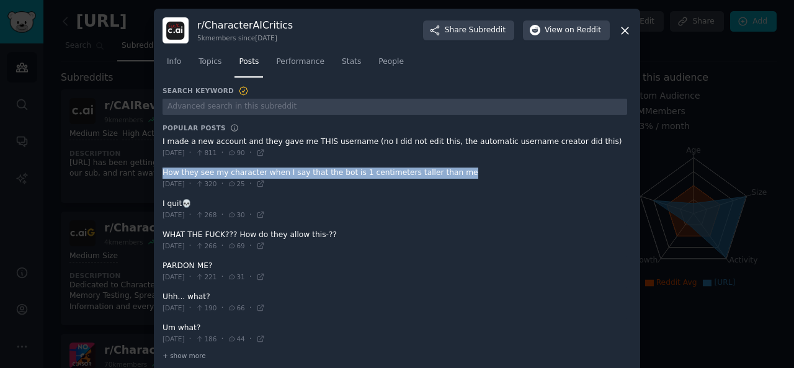
click at [619, 30] on icon at bounding box center [625, 30] width 13 height 13
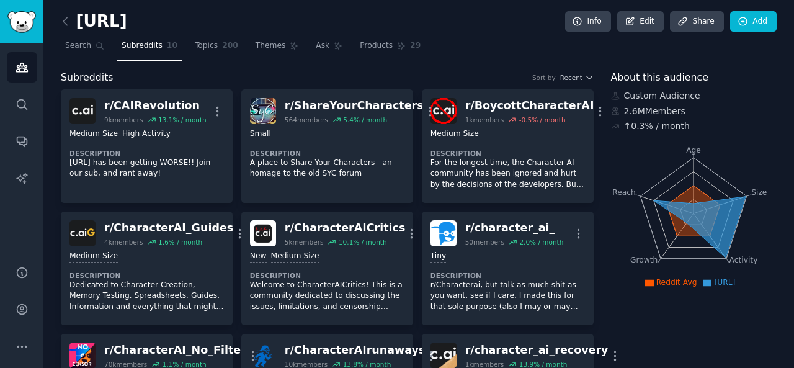
click at [619, 30] on div "Info Edit Share Add" at bounding box center [668, 21] width 218 height 21
click at [87, 42] on span "Search" at bounding box center [78, 45] width 26 height 11
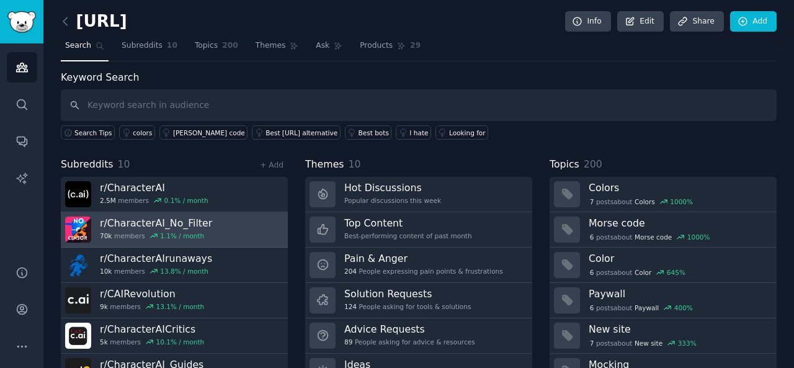
scroll to position [57, 0]
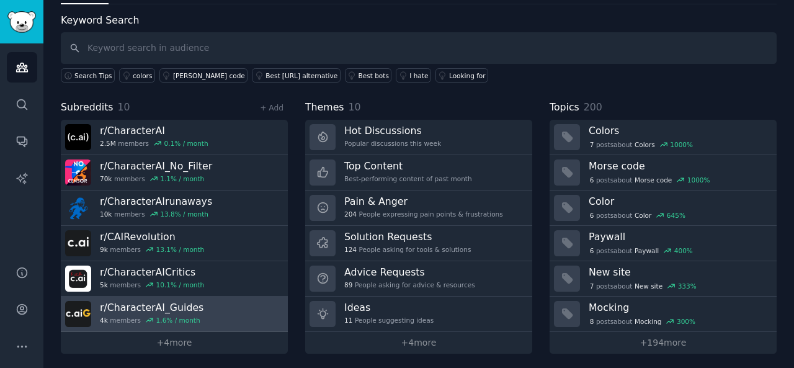
click at [140, 301] on h3 "r/ CharacterAI_Guides" at bounding box center [152, 307] width 104 height 13
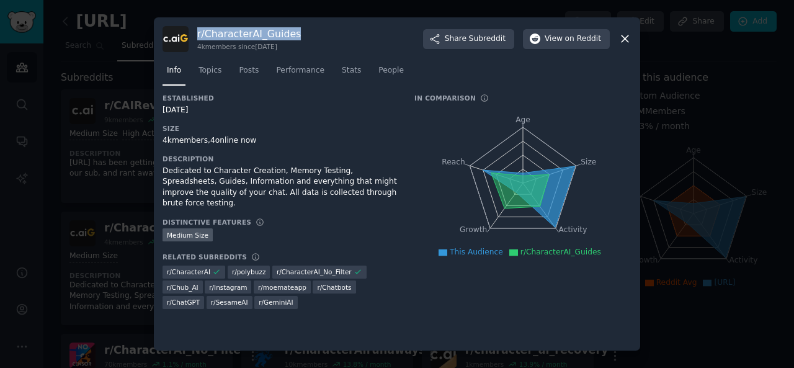
drag, startPoint x: 197, startPoint y: 29, endPoint x: 290, endPoint y: 34, distance: 93.8
click at [290, 34] on div "r/ CharacterAI_Guides 4k members since [DATE] Share Subreddit View on Reddit" at bounding box center [397, 39] width 469 height 26
click at [477, 35] on span "Subreddit" at bounding box center [487, 39] width 37 height 11
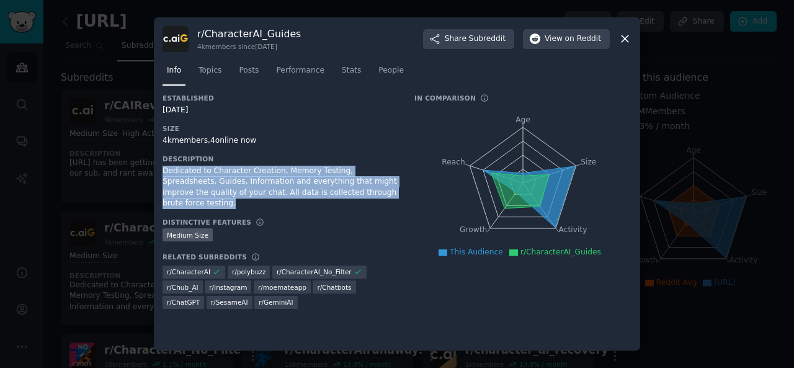
drag, startPoint x: 159, startPoint y: 166, endPoint x: 357, endPoint y: 195, distance: 200.2
click at [357, 195] on div "r/ CharacterAI_Guides 4k members since [DATE] Share Subreddit View on Reddit In…" at bounding box center [397, 184] width 487 height 334
click at [207, 74] on span "Topics" at bounding box center [210, 70] width 23 height 11
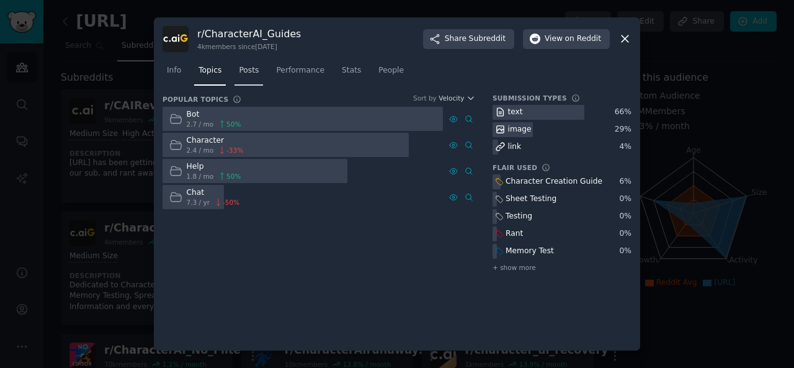
click at [247, 80] on link "Posts" at bounding box center [249, 73] width 29 height 25
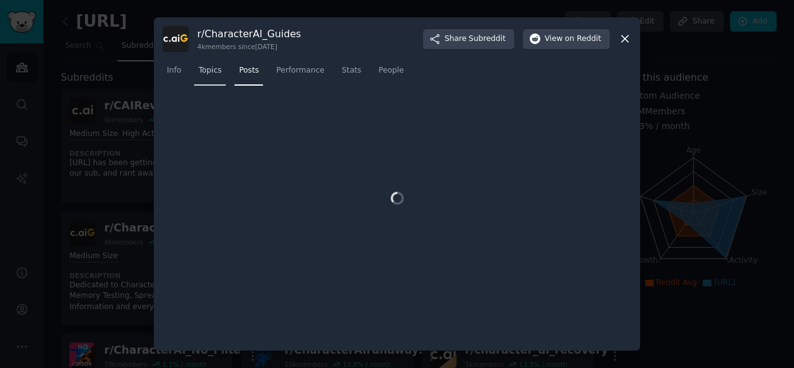
click at [207, 66] on span "Topics" at bounding box center [210, 70] width 23 height 11
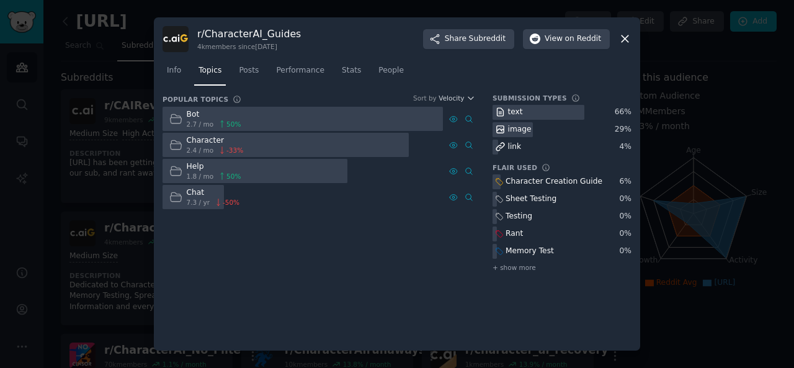
click at [506, 182] on div "Character Creation Guide" at bounding box center [554, 181] width 97 height 11
drag, startPoint x: 506, startPoint y: 182, endPoint x: 590, endPoint y: 181, distance: 83.8
click at [590, 181] on div "Character Creation Guide" at bounding box center [549, 182] width 112 height 16
drag, startPoint x: 506, startPoint y: 200, endPoint x: 549, endPoint y: 198, distance: 43.5
click at [549, 198] on div "Sheet Testing" at bounding box center [531, 199] width 51 height 11
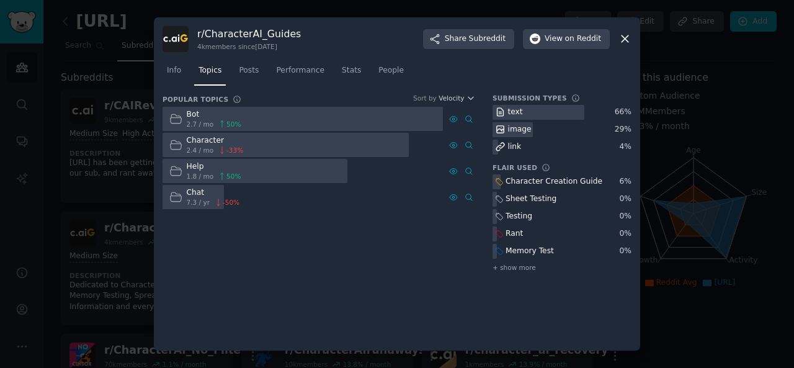
drag, startPoint x: 505, startPoint y: 212, endPoint x: 536, endPoint y: 214, distance: 31.1
click at [536, 214] on div "Testing" at bounding box center [562, 217] width 139 height 16
click at [244, 74] on span "Posts" at bounding box center [249, 70] width 20 height 11
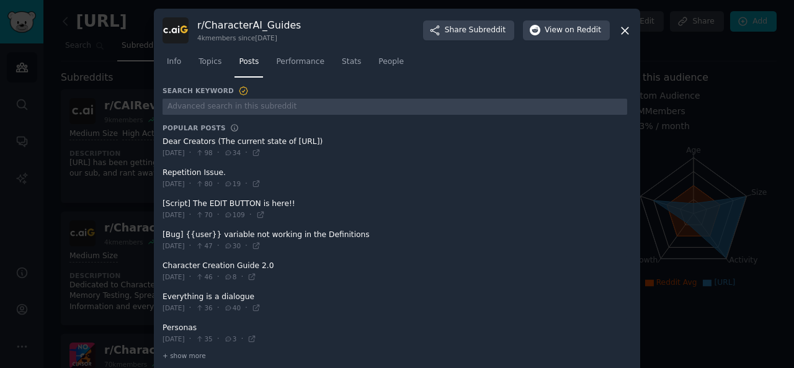
click at [160, 141] on div "r/ CharacterAI_Guides 4k members since [DATE] Share Subreddit View on Reddit In…" at bounding box center [397, 192] width 487 height 366
click at [158, 141] on div "r/ CharacterAI_Guides 4k members since [DATE] Share Subreddit View on Reddit In…" at bounding box center [397, 192] width 487 height 366
click at [159, 169] on div "r/ CharacterAI_Guides 4k members since [DATE] Share Subreddit View on Reddit In…" at bounding box center [397, 192] width 487 height 366
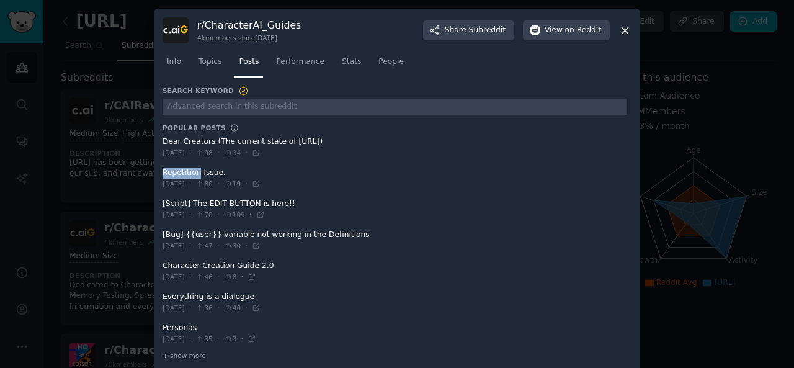
drag, startPoint x: 159, startPoint y: 169, endPoint x: 205, endPoint y: 169, distance: 45.3
click at [205, 169] on div "r/ CharacterAI_Guides 4k members since [DATE] Share Subreddit View on Reddit In…" at bounding box center [397, 192] width 487 height 366
click at [158, 171] on div "r/ CharacterAI_Guides 4k members since [DATE] Share Subreddit View on Reddit In…" at bounding box center [397, 192] width 487 height 366
click at [158, 201] on div "r/ CharacterAI_Guides 4k members since [DATE] Share Subreddit View on Reddit In…" at bounding box center [397, 192] width 487 height 366
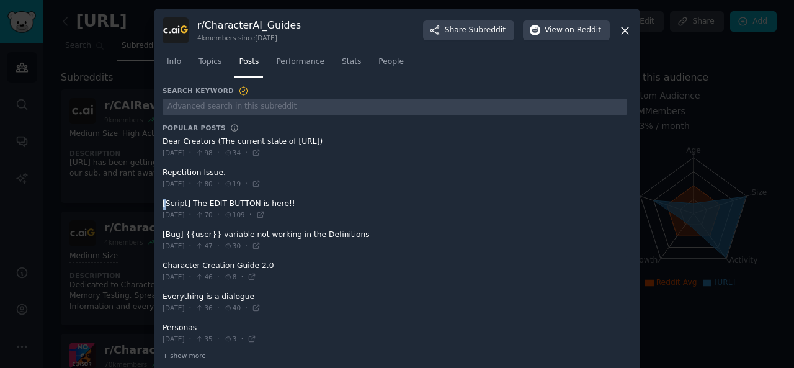
click at [158, 201] on div "r/ CharacterAI_Guides 4k members since [DATE] Share Subreddit View on Reddit In…" at bounding box center [397, 192] width 487 height 366
click at [158, 231] on div "r/ CharacterAI_Guides 4k members since [DATE] Share Subreddit View on Reddit In…" at bounding box center [397, 192] width 487 height 366
click at [159, 233] on div "r/ CharacterAI_Guides 4k members since [DATE] Share Subreddit View on Reddit In…" at bounding box center [397, 192] width 487 height 366
click at [160, 233] on div "r/ CharacterAI_Guides 4k members since [DATE] Share Subreddit View on Reddit In…" at bounding box center [397, 192] width 487 height 366
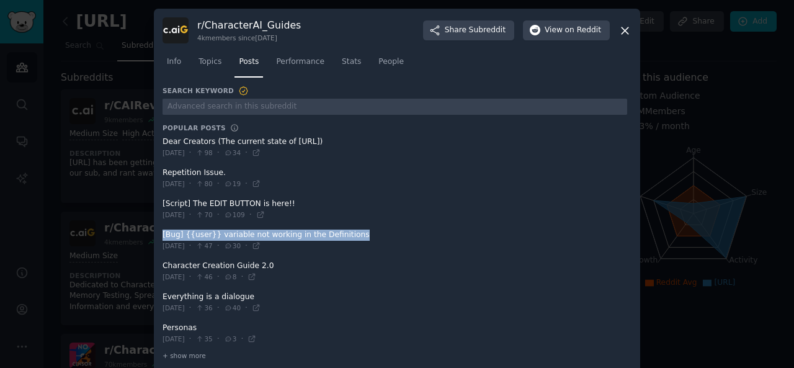
click at [622, 30] on icon at bounding box center [625, 30] width 13 height 13
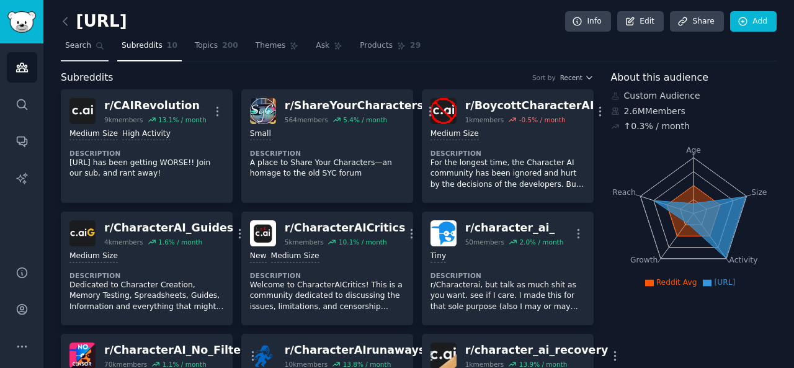
click at [81, 42] on span "Search" at bounding box center [78, 45] width 26 height 11
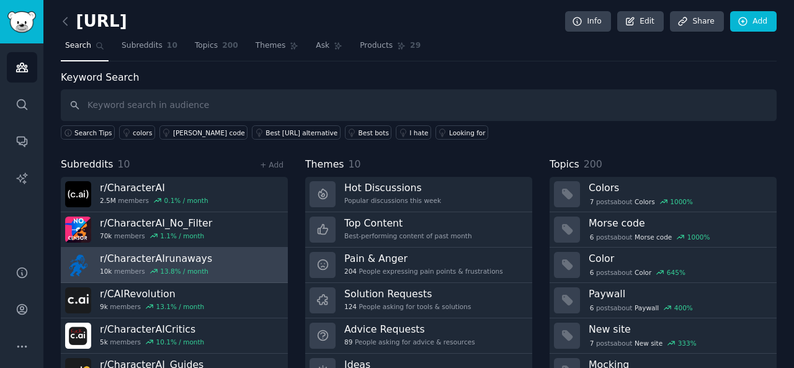
scroll to position [57, 0]
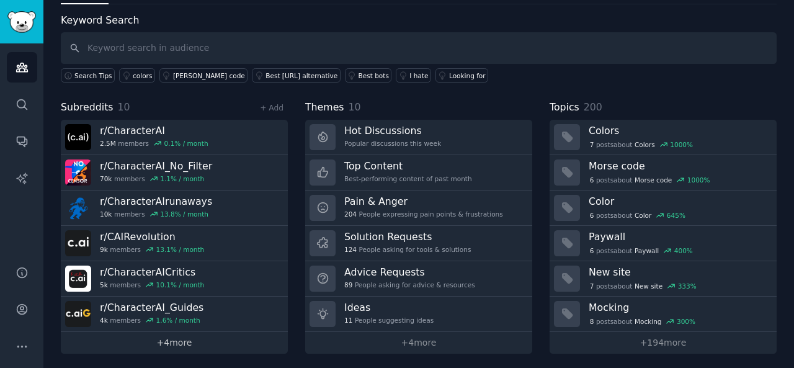
click at [148, 334] on link "+ 4 more" at bounding box center [174, 343] width 227 height 22
